Goal: Check status: Check status

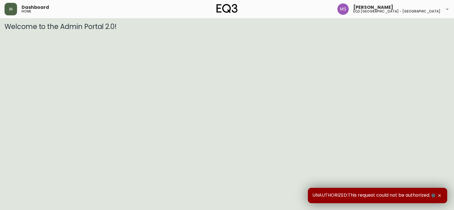
click at [12, 7] on button "button" at bounding box center [11, 9] width 12 height 12
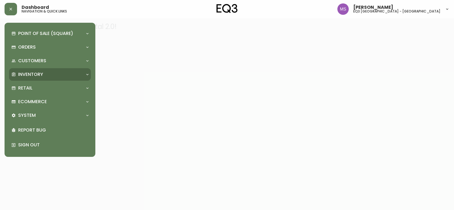
click at [43, 76] on div "Inventory" at bounding box center [47, 74] width 72 height 6
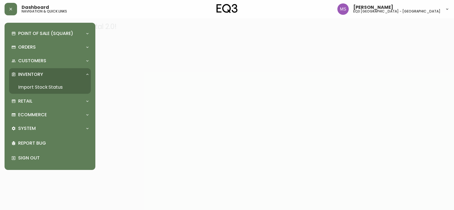
click at [43, 85] on link "Import Stock Status" at bounding box center [50, 87] width 82 height 13
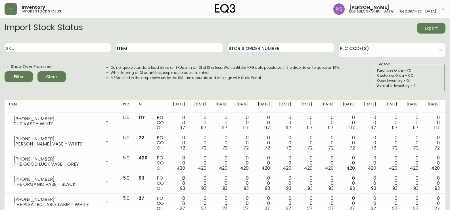
click at [72, 49] on input "SKU" at bounding box center [58, 47] width 107 height 9
paste input "[PHONE_NUMBER]"
type input "[PHONE_NUMBER]"
click at [5, 71] on button "Filter" at bounding box center [19, 76] width 28 height 11
